Goal: Register for event/course

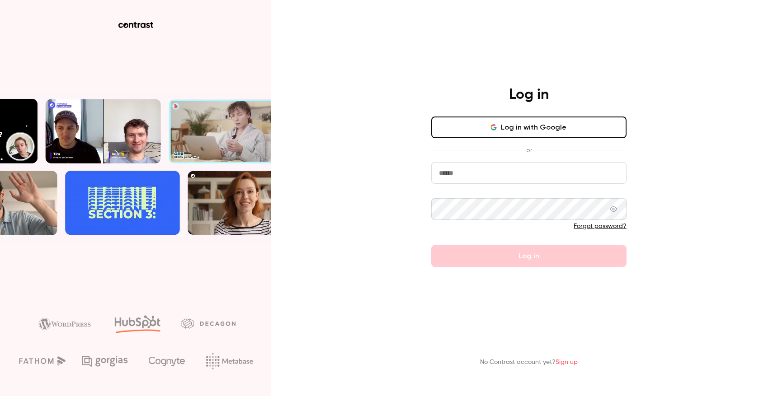
click at [489, 128] on button "Log in with Google" at bounding box center [528, 128] width 195 height 22
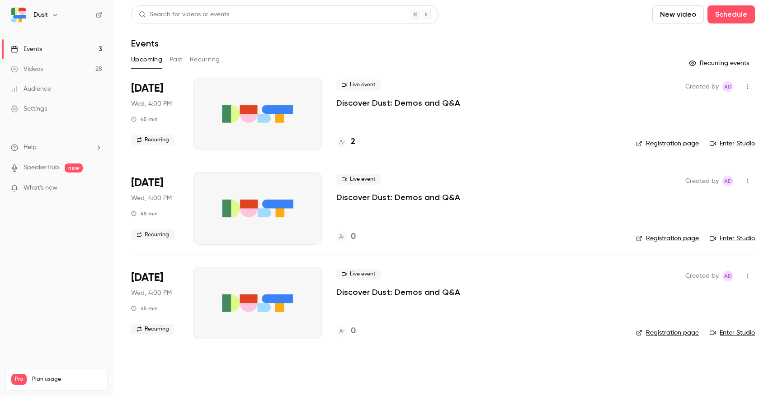
click at [531, 112] on div "Live event Discover Dust: Demos and Q&A 2" at bounding box center [478, 114] width 285 height 72
click at [664, 141] on link "Registration page" at bounding box center [667, 143] width 63 height 9
click at [535, 114] on div "Live event Discover Dust: Demos and Q&A 2" at bounding box center [478, 114] width 285 height 72
click at [725, 143] on link "Enter Studio" at bounding box center [731, 143] width 45 height 9
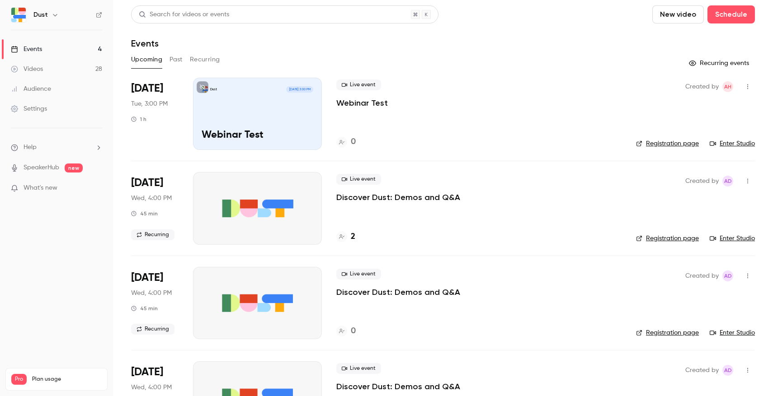
click at [732, 144] on link "Enter Studio" at bounding box center [731, 143] width 45 height 9
